Goal: Transaction & Acquisition: Purchase product/service

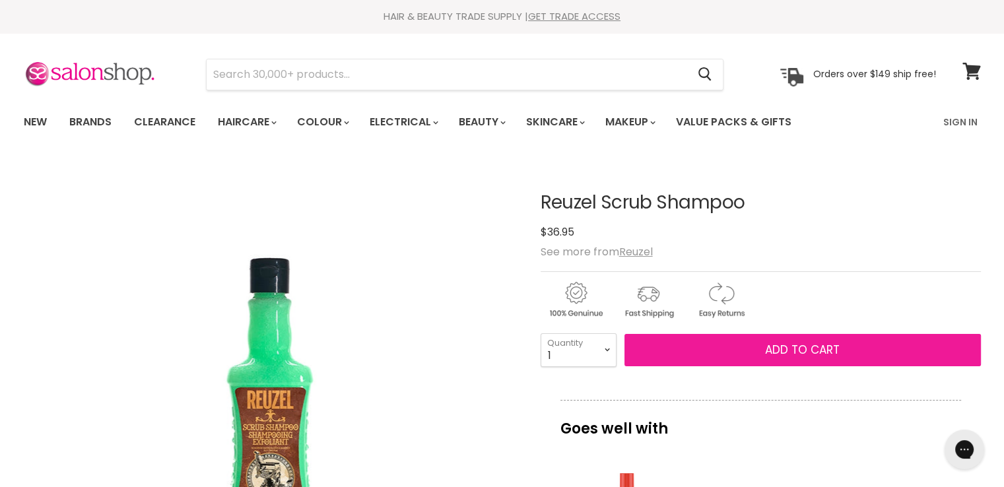
click at [811, 347] on span "Add to cart" at bounding box center [802, 350] width 75 height 16
click at [785, 348] on span "Add to cart" at bounding box center [802, 350] width 75 height 16
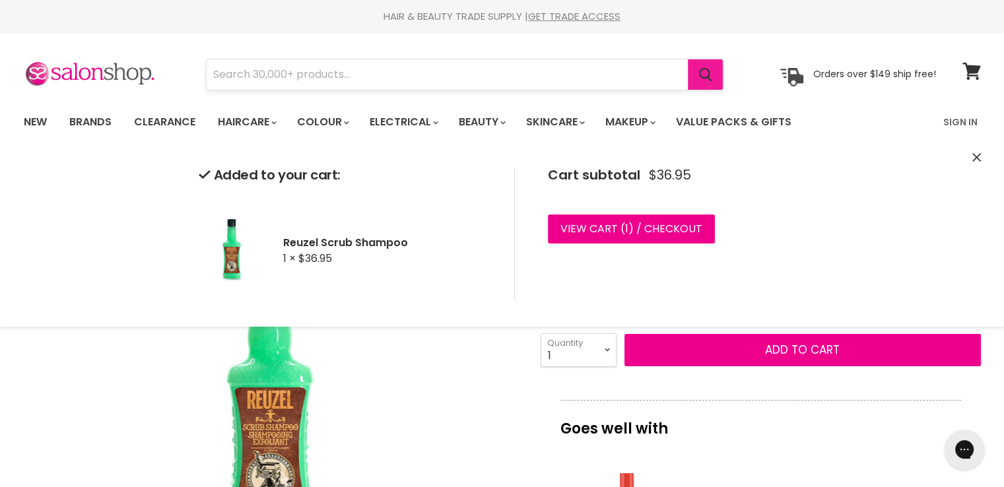
click at [702, 69] on icon "Search" at bounding box center [705, 75] width 13 height 14
click at [389, 74] on input "Search" at bounding box center [447, 74] width 481 height 30
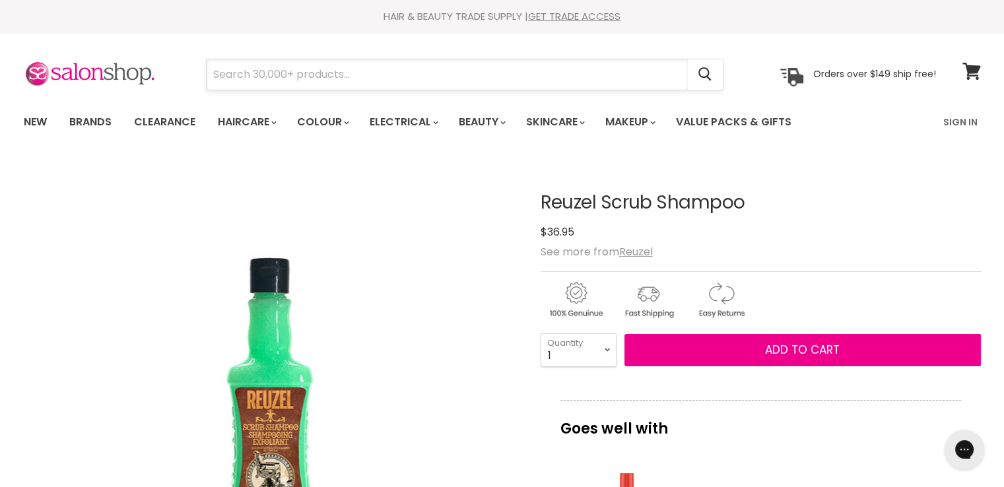
drag, startPoint x: 216, startPoint y: 64, endPoint x: 238, endPoint y: 69, distance: 21.8
click at [224, 66] on input "Search" at bounding box center [447, 74] width 481 height 30
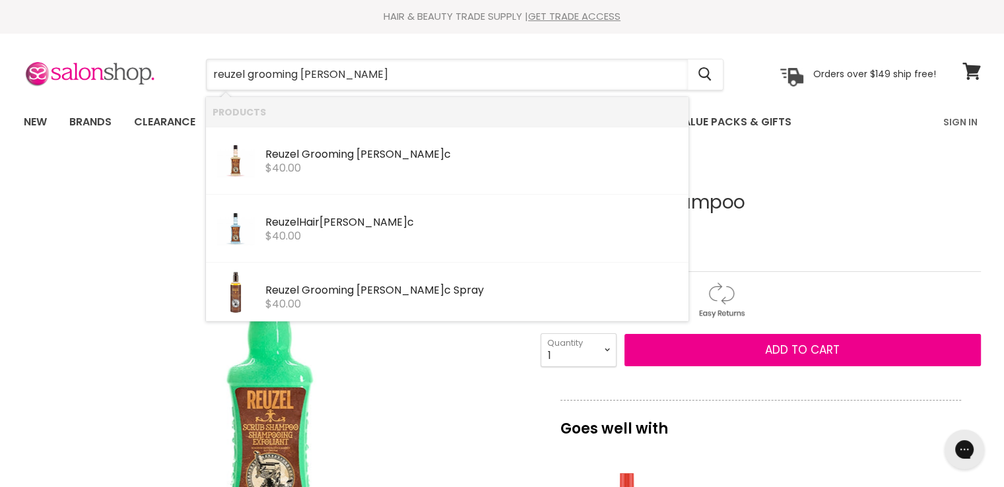
type input "reuzel grooming tonic"
click at [279, 156] on b "Reuzel" at bounding box center [282, 154] width 34 height 15
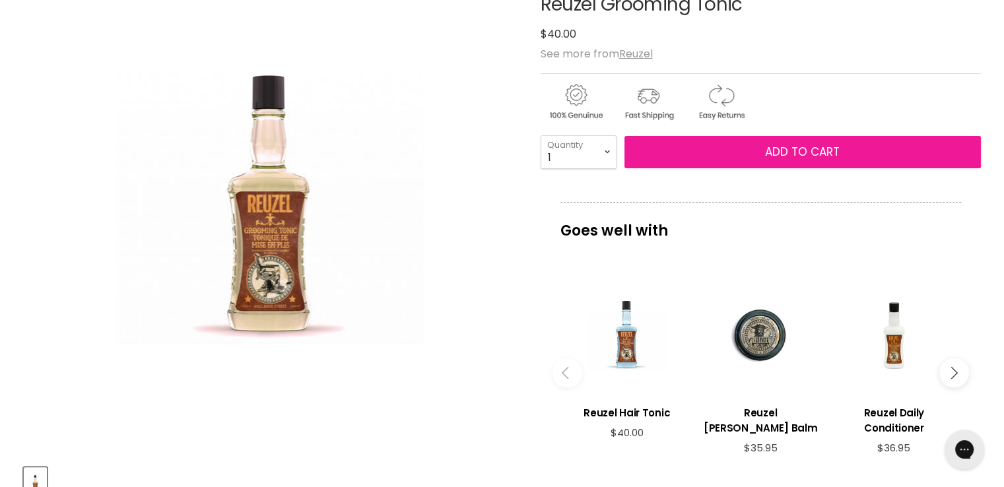
click at [809, 149] on span "Add to cart" at bounding box center [802, 152] width 75 height 16
click at [773, 147] on span "Add to cart" at bounding box center [802, 152] width 75 height 16
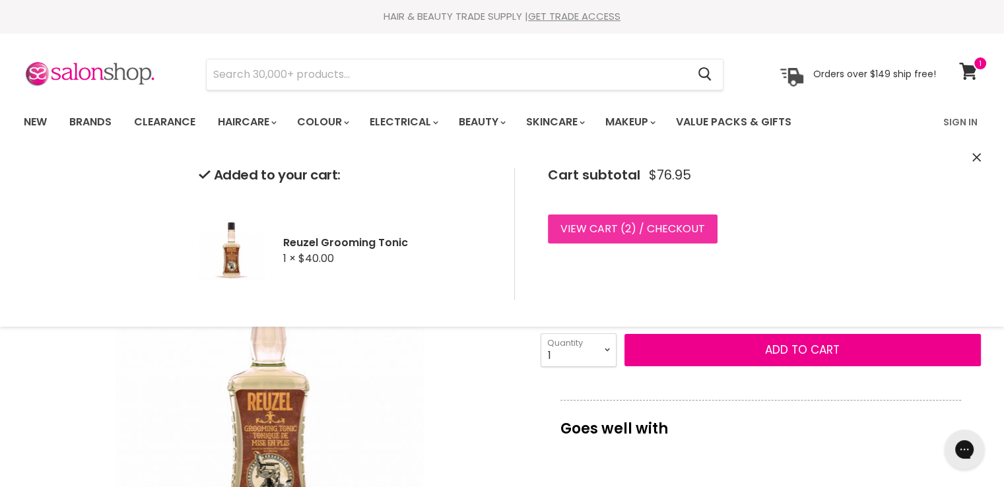
click at [647, 226] on link "View cart ( 2 ) / Checkout" at bounding box center [633, 229] width 170 height 29
